Goal: Transaction & Acquisition: Purchase product/service

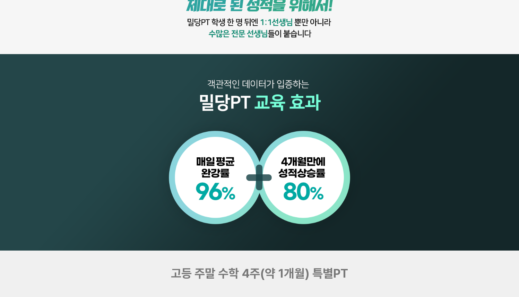
scroll to position [585, 0]
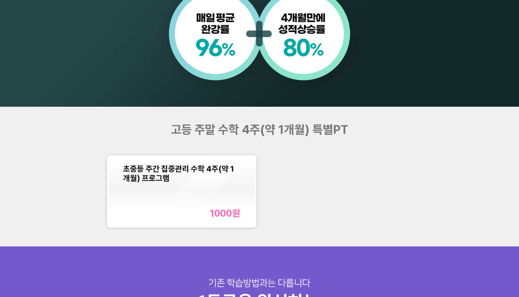
click at [220, 191] on div "초중등 주간 집중관리 수학 4주(약 1개월) 프로그램 1000 원" at bounding box center [181, 191] width 117 height 55
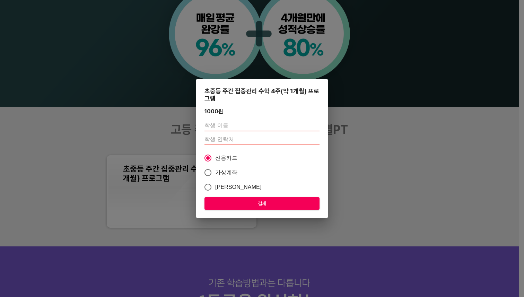
click at [267, 127] on input "text" at bounding box center [261, 125] width 115 height 11
type input "[PERSON_NAME]"
click at [253, 144] on input "number" at bounding box center [261, 139] width 115 height 11
type input "01048504720"
click at [226, 173] on span "가상계좌" at bounding box center [226, 172] width 23 height 8
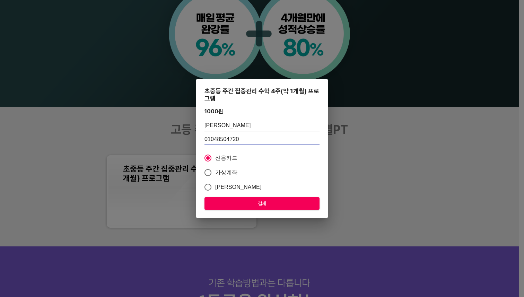
click at [215, 173] on input "가상계좌" at bounding box center [208, 172] width 15 height 15
radio input "true"
click at [245, 202] on span "결제" at bounding box center [262, 203] width 104 height 9
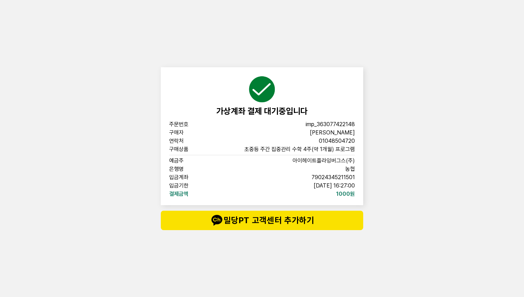
click at [334, 119] on div "가상계좌 결제 대기중입니다 주문번호 imp_[PHONE_NUMBER] 구매자 이시은 연락처 01048504720 구매상품 초중등 주간 집중관리…" at bounding box center [262, 136] width 202 height 138
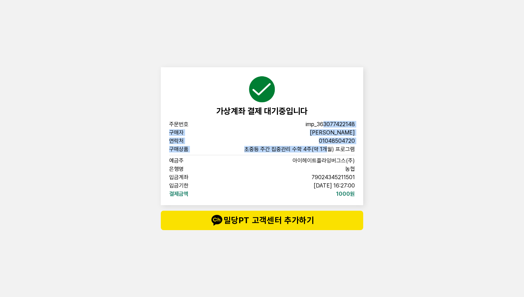
drag, startPoint x: 321, startPoint y: 126, endPoint x: 328, endPoint y: 147, distance: 22.1
click at [328, 147] on div "주문번호 imp_[PHONE_NUMBER] 구매자 이시은 연락처 01048504720 구매상품 초중등 주간 집중관리 수학 4주(약 1개월) 프…" at bounding box center [262, 159] width 186 height 75
click at [328, 147] on span "초중등 주간 집중관리 수학 4주(약 1개월) 프로그램" at bounding box center [299, 150] width 111 height 6
